Goal: Task Accomplishment & Management: Manage account settings

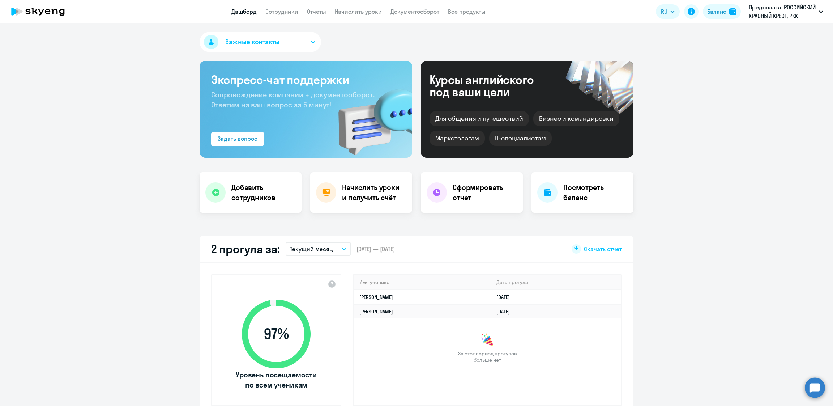
click at [292, 18] on app-header "Дашборд Сотрудники Отчеты Начислить уроки Документооборот Все продукты Дашборд …" at bounding box center [416, 11] width 833 height 23
click at [289, 14] on link "Сотрудники" at bounding box center [281, 11] width 33 height 7
select select "30"
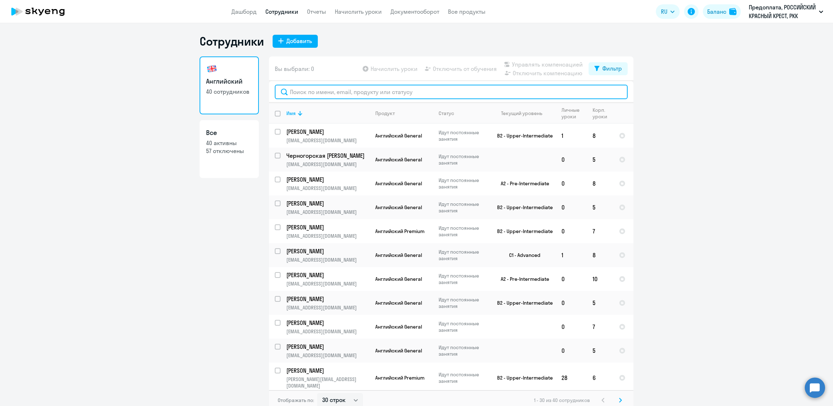
click at [330, 88] on input "text" at bounding box center [451, 92] width 353 height 14
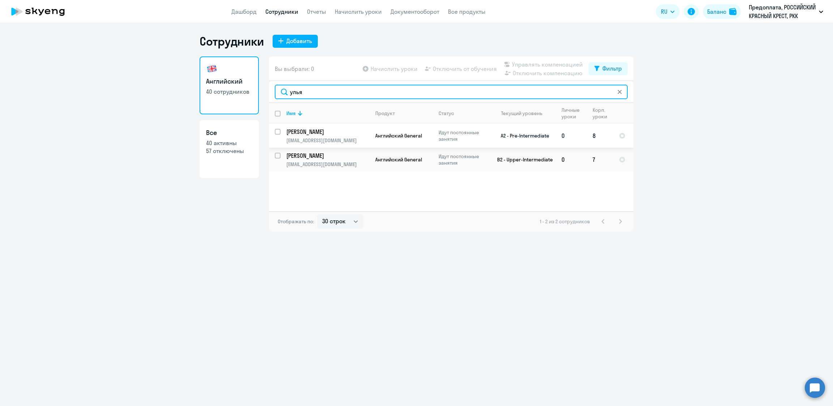
type input "улья"
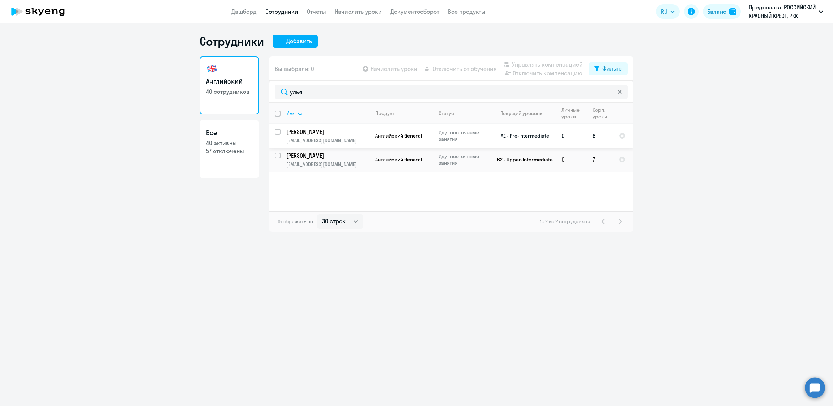
click at [278, 131] on input "select row 21439109" at bounding box center [282, 136] width 14 height 14
checkbox input "true"
click at [472, 66] on span "Отключить от обучения" at bounding box center [465, 68] width 64 height 9
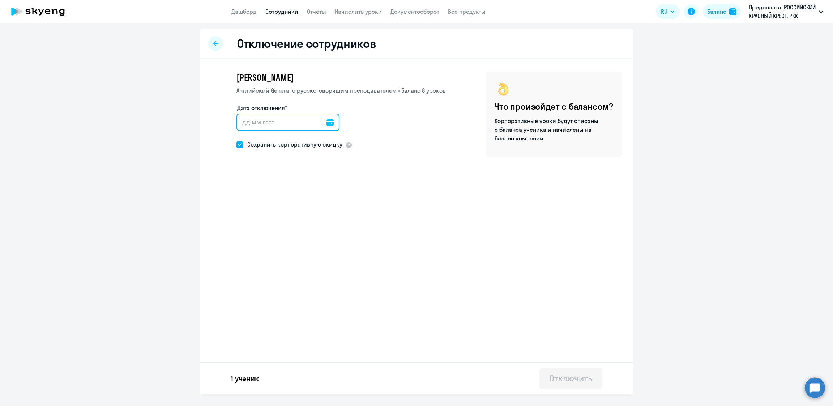
click at [286, 123] on input "Дата отключения*" at bounding box center [287, 122] width 103 height 17
click at [299, 120] on input "Дата отключения*" at bounding box center [287, 122] width 103 height 17
click at [329, 123] on div at bounding box center [287, 122] width 103 height 17
click at [328, 124] on icon at bounding box center [330, 122] width 7 height 7
click at [302, 206] on span "12" at bounding box center [304, 204] width 13 height 13
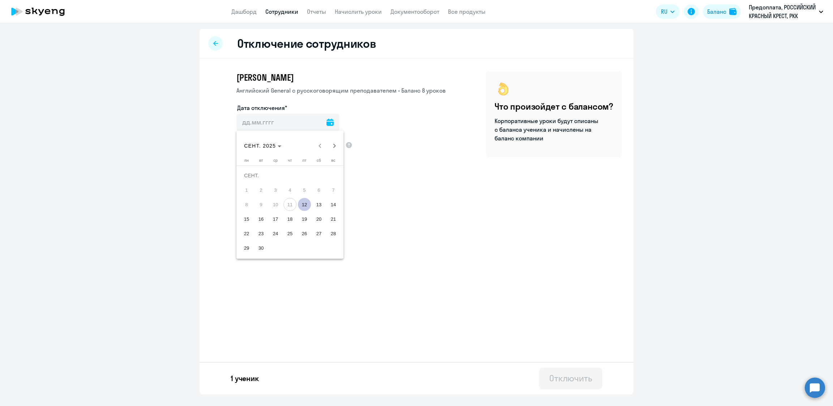
type input "[DATE]"
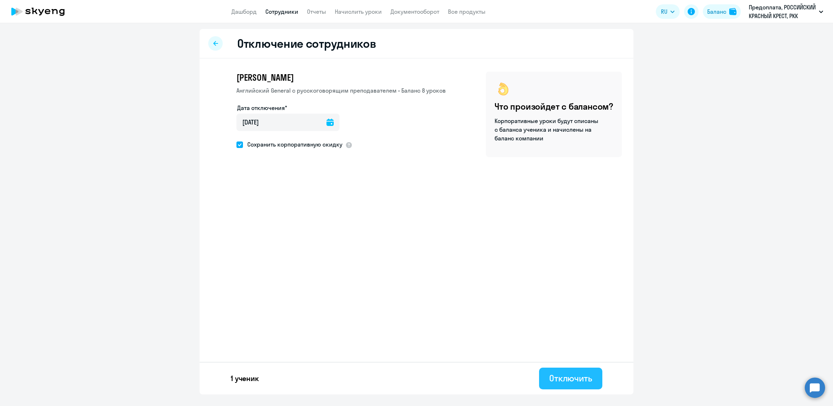
click at [575, 384] on button "Отключить" at bounding box center [570, 378] width 63 height 22
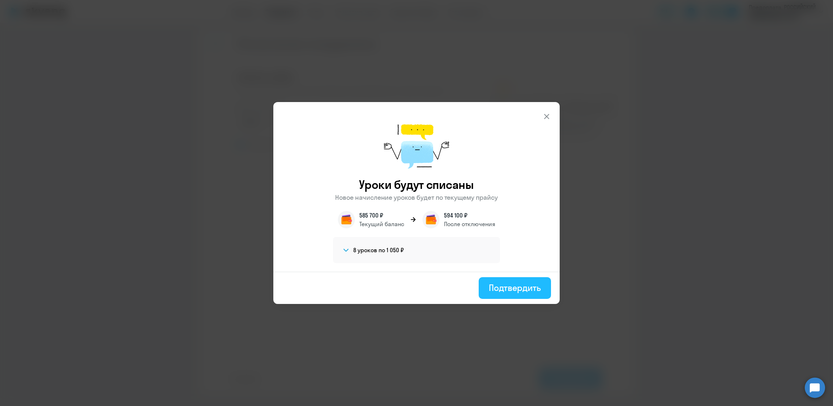
click at [503, 285] on div "Подтвердить" at bounding box center [515, 288] width 52 height 12
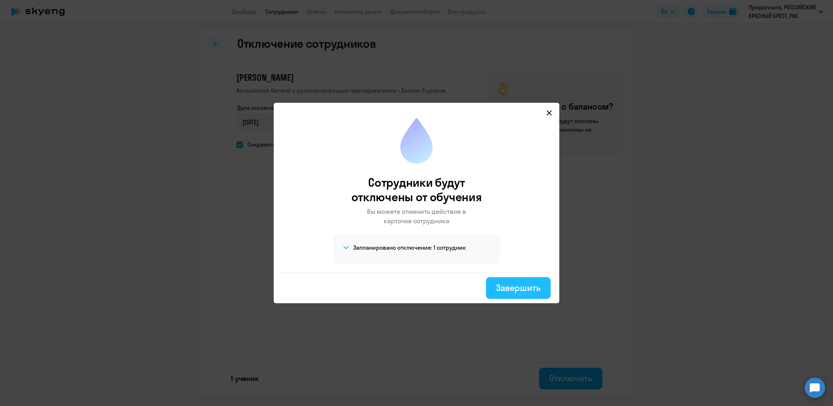
click at [516, 290] on div "Завершить" at bounding box center [518, 288] width 44 height 12
select select "30"
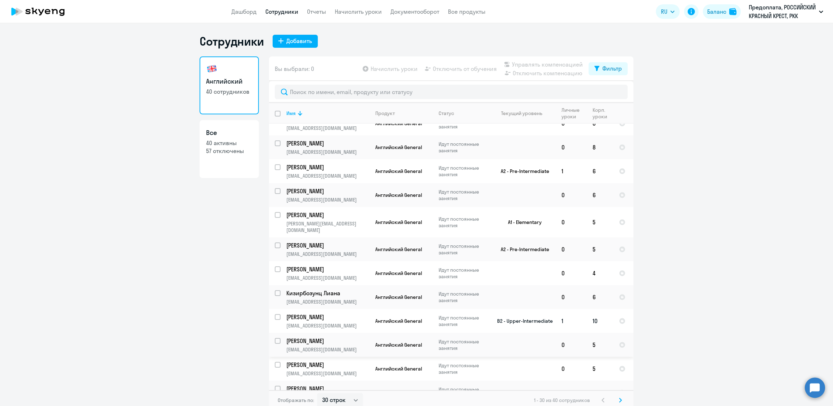
scroll to position [449, 0]
click at [619, 399] on icon at bounding box center [620, 400] width 2 height 4
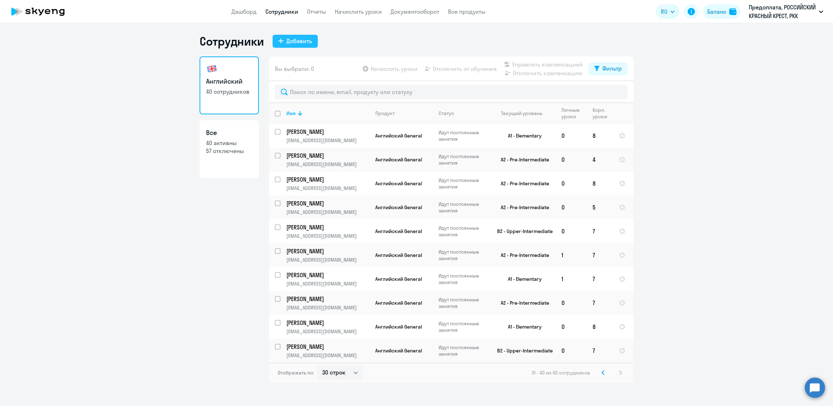
click at [302, 37] on div "Добавить" at bounding box center [299, 41] width 26 height 9
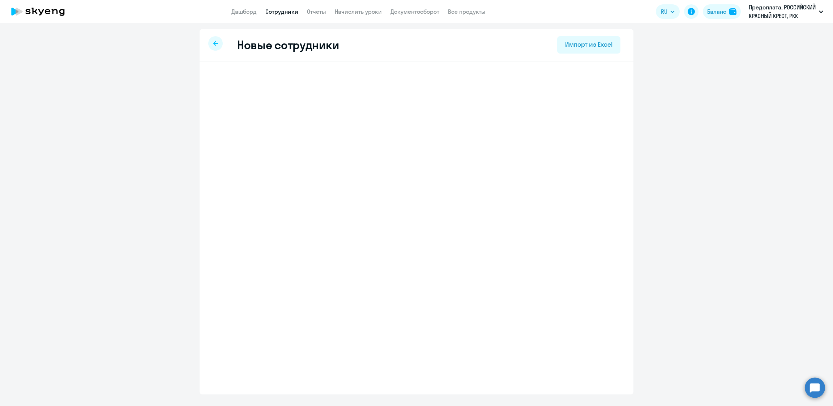
select select "english_adult_not_native_speaker"
select select "3"
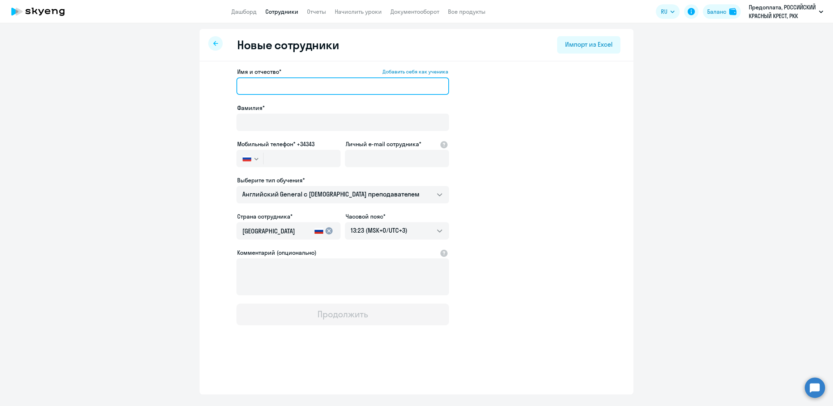
click at [289, 88] on input "Имя и отчество* Добавить себя как ученика" at bounding box center [342, 85] width 213 height 17
type input "[PERSON_NAME]"
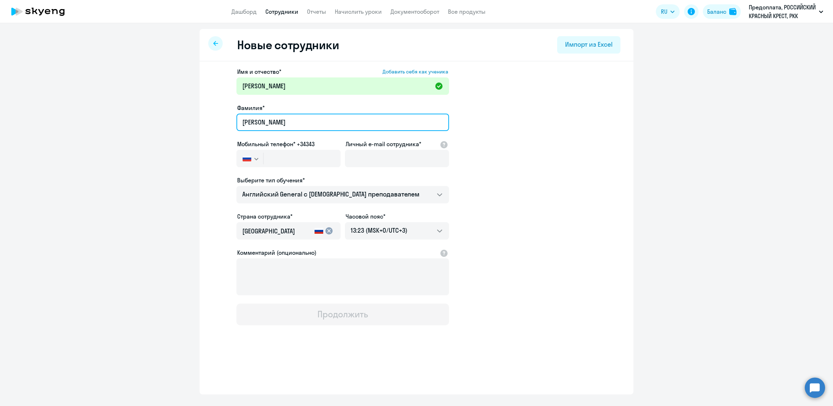
type input "[PERSON_NAME]"
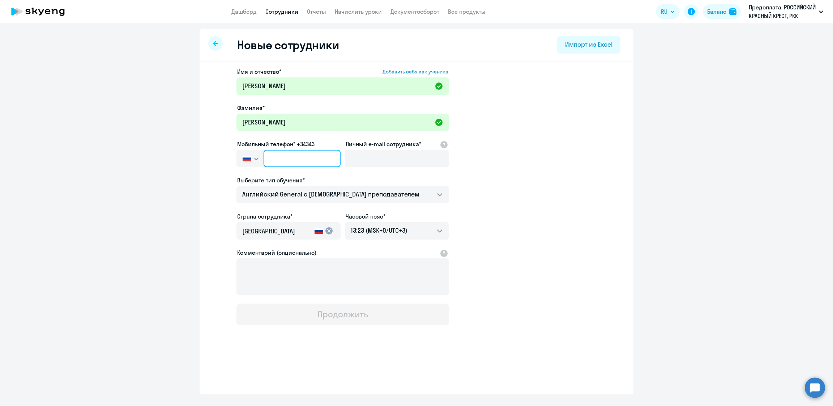
click at [290, 154] on input "text" at bounding box center [302, 158] width 77 height 17
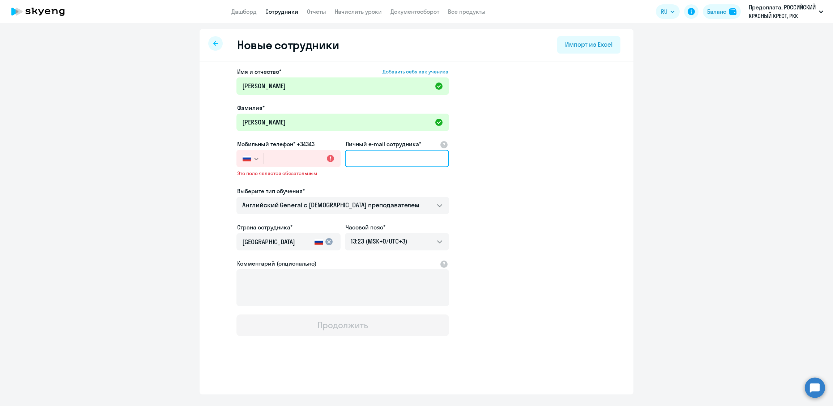
click at [413, 162] on input "Личный e-mail сотрудника*" at bounding box center [397, 158] width 104 height 17
paste input "[EMAIL_ADDRESS][DOMAIN_NAME]"
type input "[EMAIL_ADDRESS][DOMAIN_NAME]"
click at [278, 158] on input "text" at bounding box center [302, 158] width 77 height 17
paste input "[PHONE_NUMBER]"
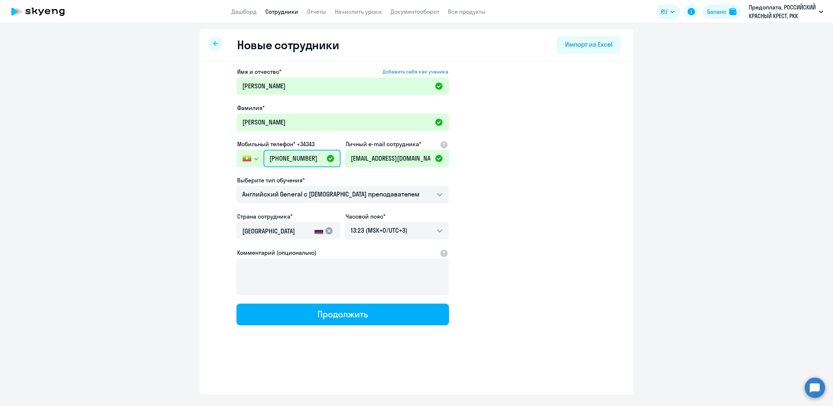
click at [274, 157] on input "[PHONE_NUMBER]" at bounding box center [302, 158] width 77 height 17
drag, startPoint x: 321, startPoint y: 158, endPoint x: 224, endPoint y: 152, distance: 96.8
click at [224, 152] on app-new-student-form "Имя и отчество* Добавить себя как ученика [PERSON_NAME]* [PERSON_NAME] телефон*…" at bounding box center [416, 196] width 411 height 258
paste input "text"
type input "[PHONE_NUMBER]"
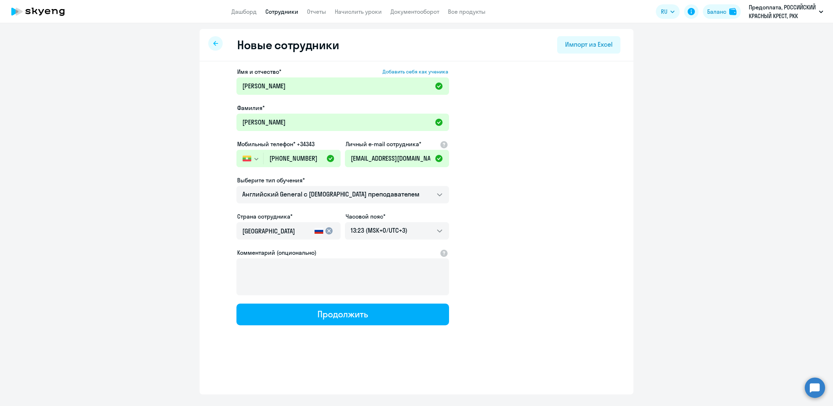
click at [688, 118] on ng-component "Новые сотрудники Импорт из Excel Имя и отчество* Добавить себя как ученика [PER…" at bounding box center [416, 211] width 833 height 365
drag, startPoint x: 314, startPoint y: 153, endPoint x: 189, endPoint y: 145, distance: 124.7
click at [189, 145] on ng-component "Новые сотрудники Импорт из Excel Имя и отчество* Добавить себя как ученика [PER…" at bounding box center [416, 211] width 833 height 365
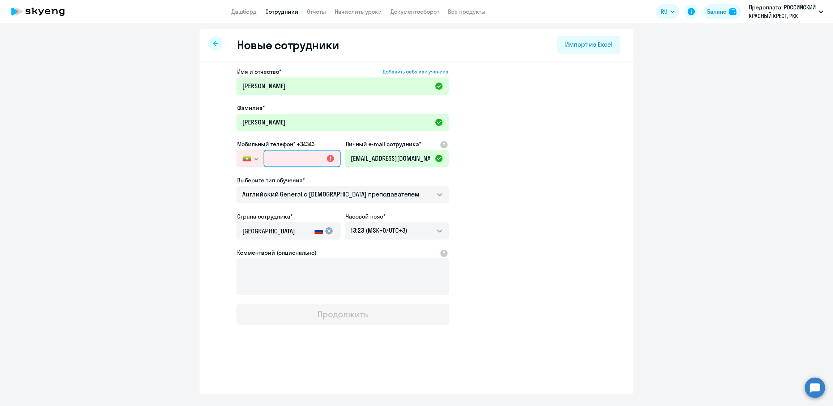
paste input "[PHONE_NUMBER]"
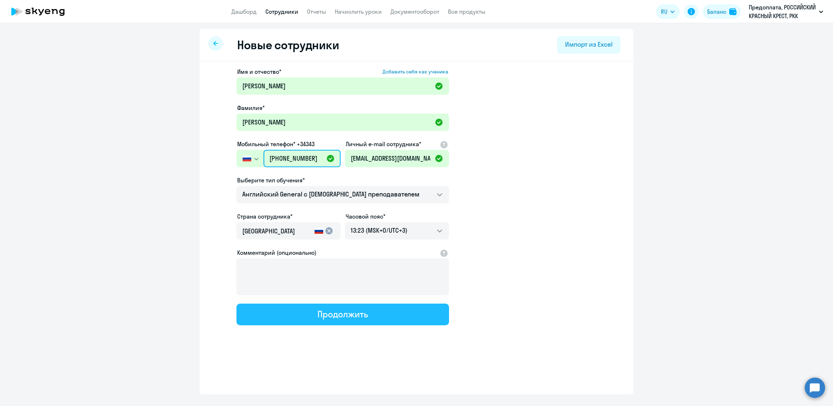
type input "[PHONE_NUMBER]"
click at [342, 313] on div "Продолжить" at bounding box center [342, 314] width 50 height 12
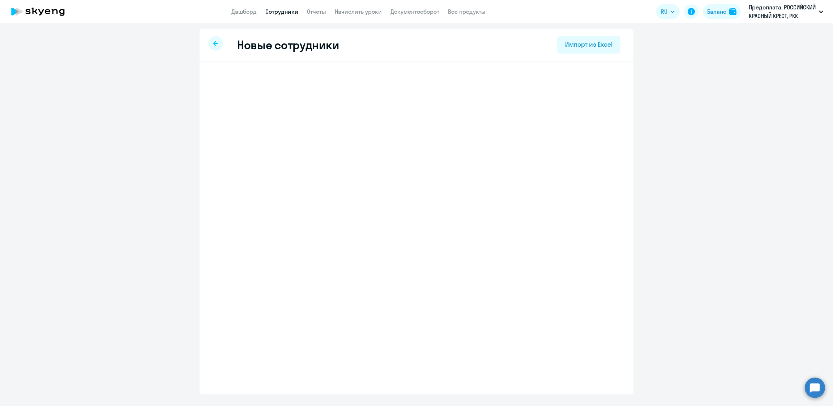
select select "english_adult_not_native_speaker"
select select "3"
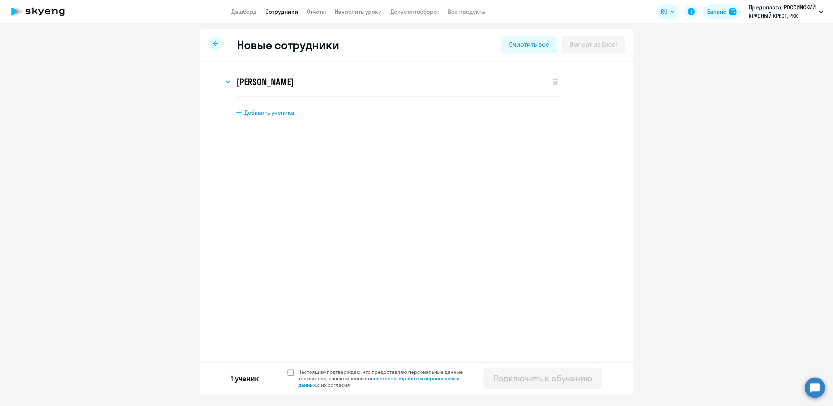
click at [294, 374] on span "Настоящим подтверждаю, что предоставляю персональные данные третьих лиц, ознако…" at bounding box center [383, 378] width 178 height 20
click at [287, 368] on input "Настоящим подтверждаю, что предоставляю персональные данные третьих лиц, ознако…" at bounding box center [287, 368] width 0 height 0
checkbox input "true"
click at [507, 381] on div "Подключить к обучению" at bounding box center [542, 378] width 99 height 12
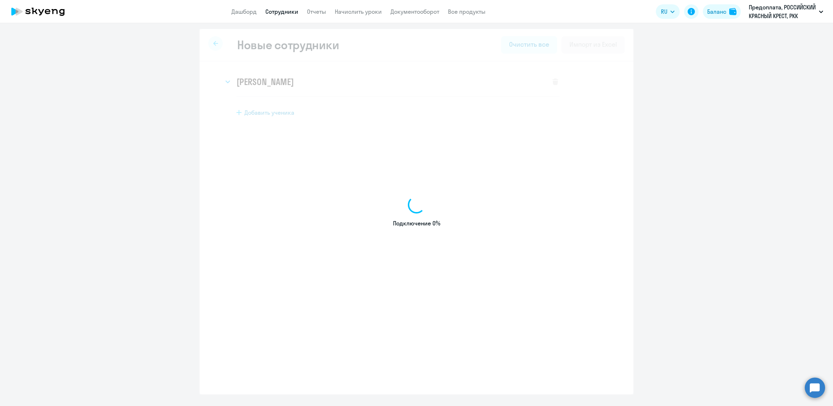
select select "english_adult_not_native_speaker"
select select "3"
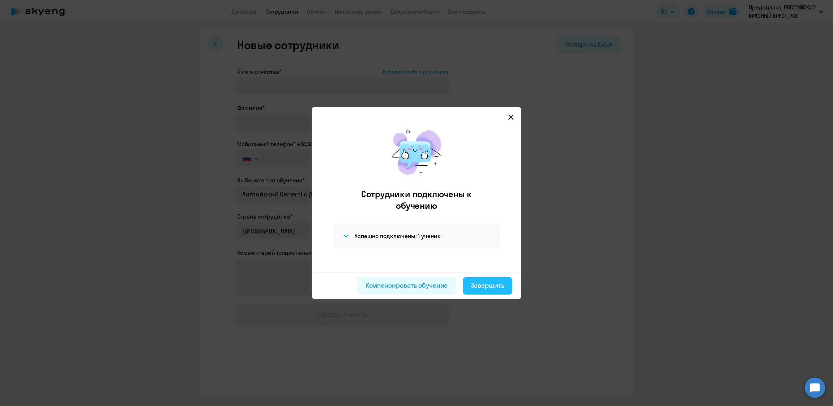
click at [482, 285] on div "Завершить" at bounding box center [488, 285] width 34 height 9
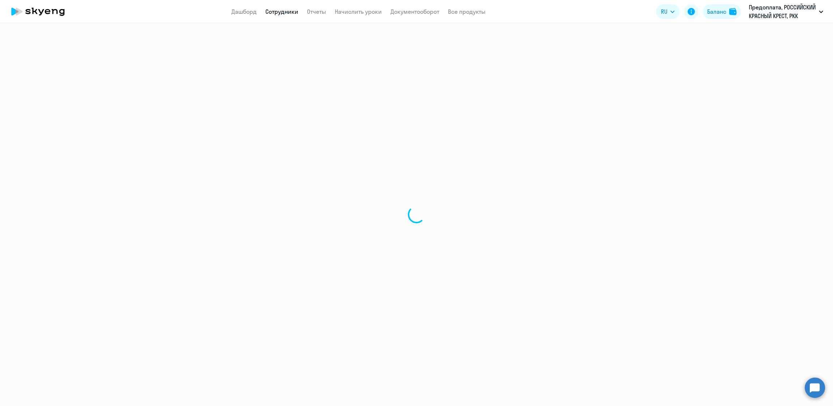
select select "30"
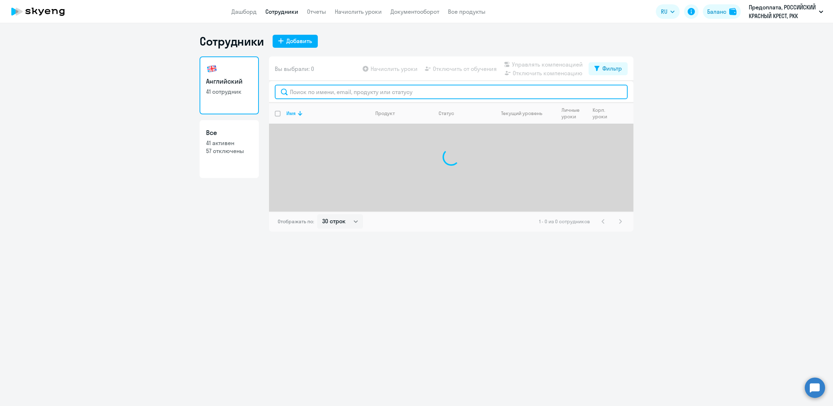
click at [340, 91] on input "text" at bounding box center [451, 92] width 353 height 14
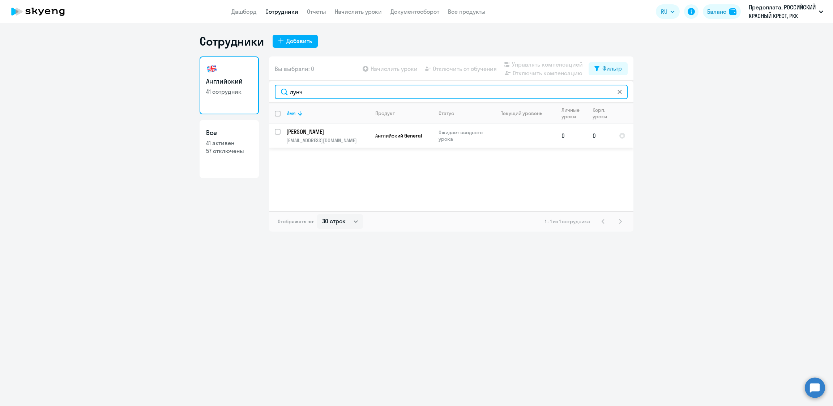
type input "лунч"
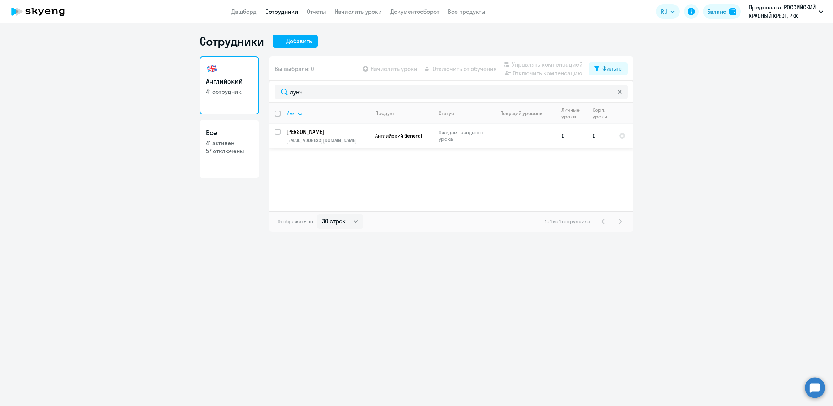
click at [277, 133] on input "select row 42562828" at bounding box center [282, 136] width 14 height 14
checkbox input "true"
click at [400, 67] on span "Начислить уроки" at bounding box center [394, 68] width 47 height 9
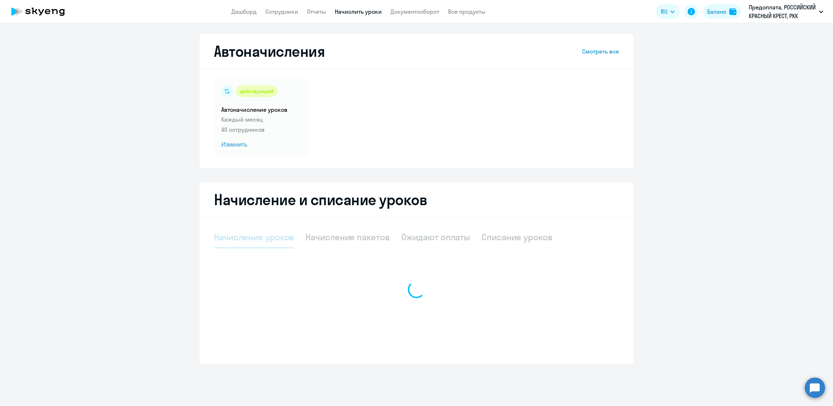
select select "10"
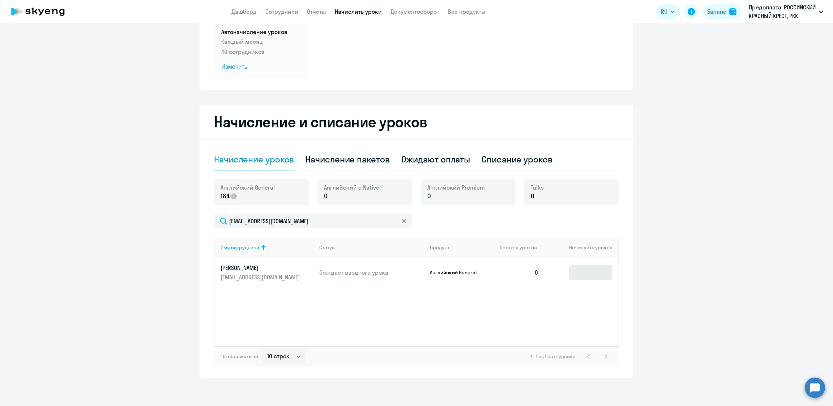
scroll to position [78, 0]
click at [584, 269] on input at bounding box center [590, 271] width 43 height 14
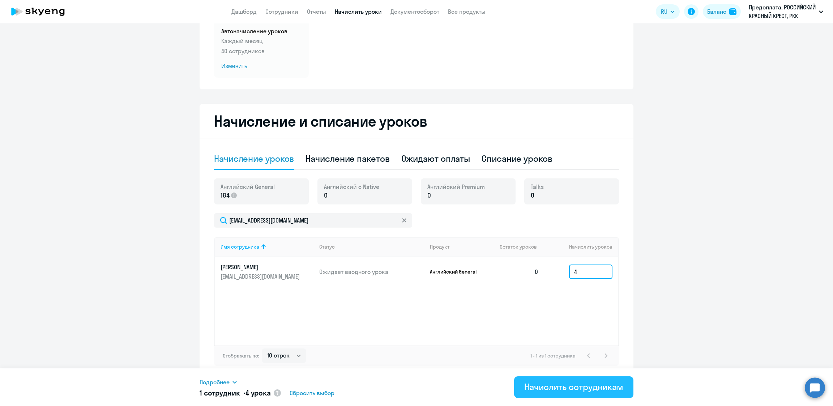
type input "4"
click at [580, 387] on div "Начислить сотрудникам" at bounding box center [573, 387] width 99 height 12
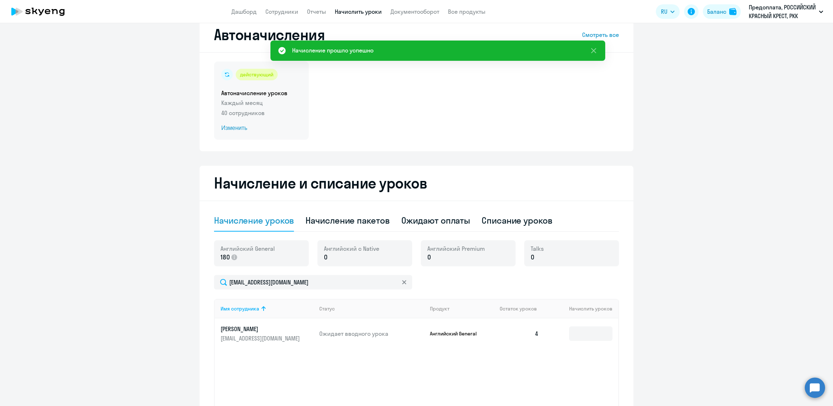
scroll to position [0, 0]
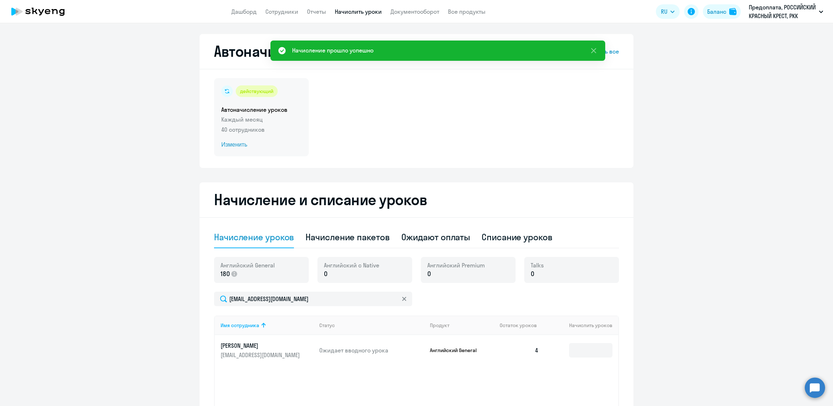
click at [231, 141] on span "Изменить" at bounding box center [261, 144] width 80 height 9
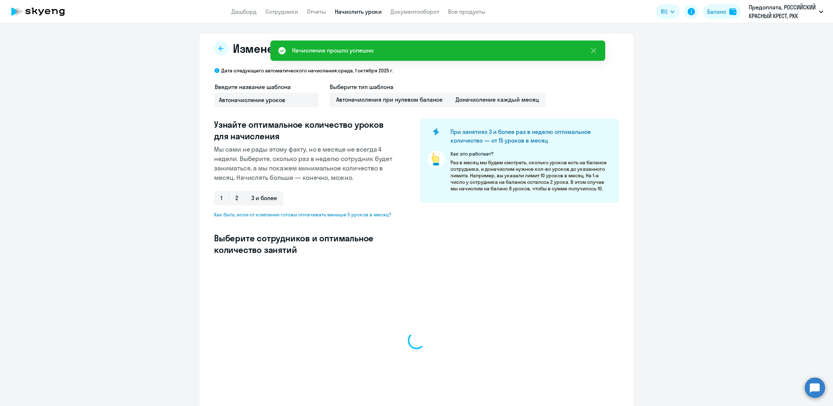
select select "10"
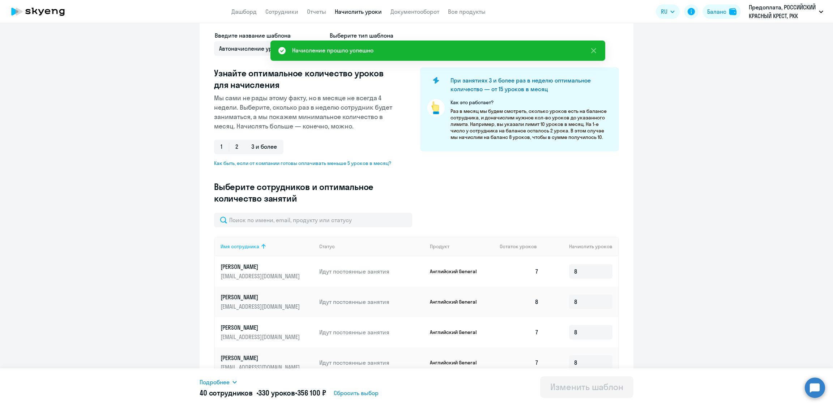
scroll to position [54, 0]
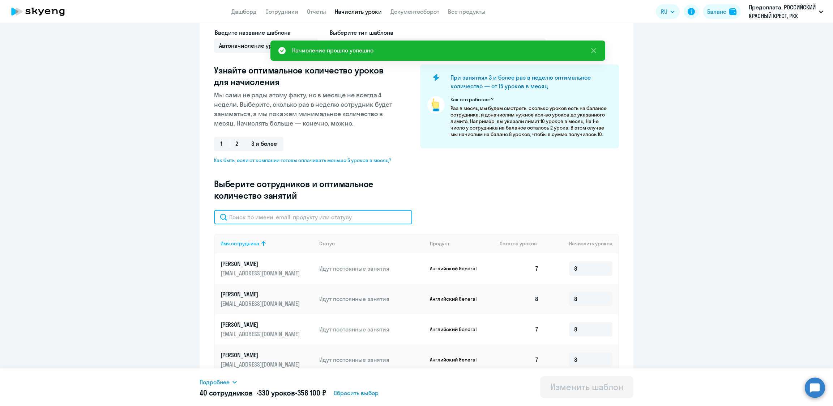
click at [298, 210] on input "text" at bounding box center [313, 217] width 198 height 14
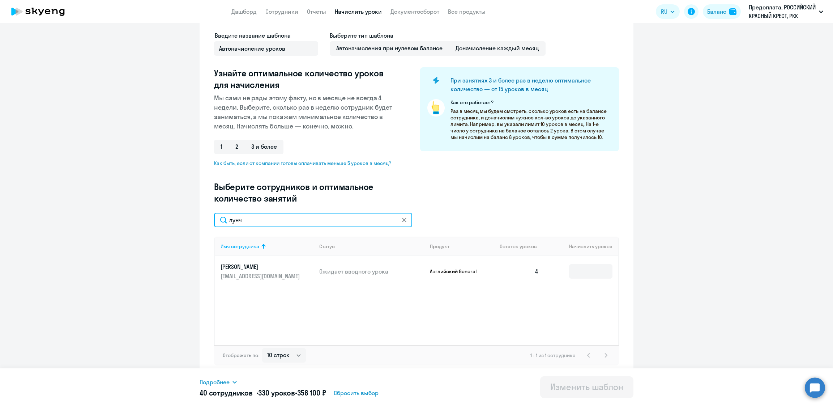
scroll to position [51, 0]
type input "лунч"
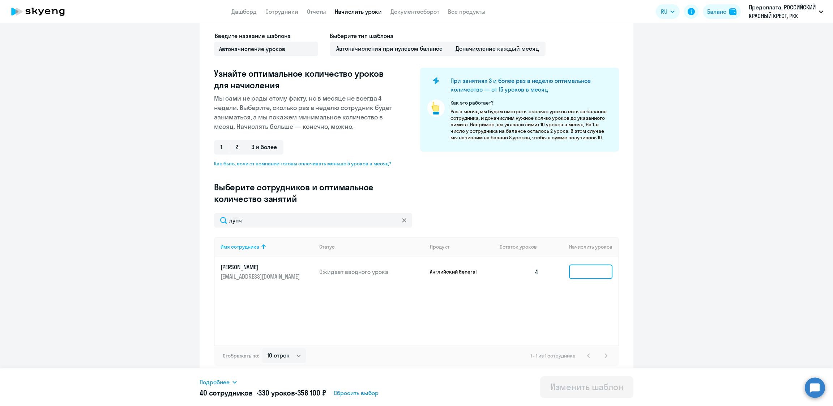
click at [576, 277] on input at bounding box center [590, 271] width 43 height 14
type input "8"
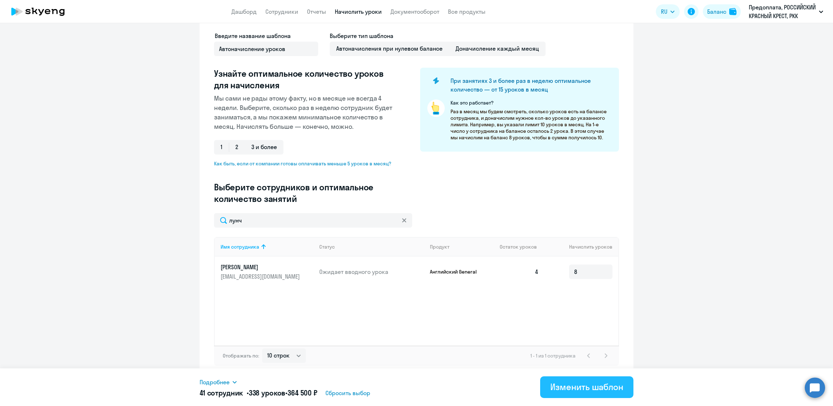
click at [592, 387] on div "Изменить шаблон" at bounding box center [586, 387] width 73 height 12
